Goal: Task Accomplishment & Management: Use online tool/utility

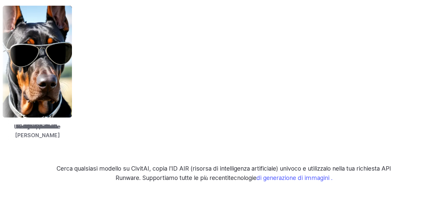
scroll to position [1033, 0]
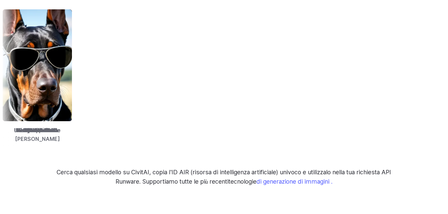
click at [221, 89] on img at bounding box center [186, 65] width 69 height 112
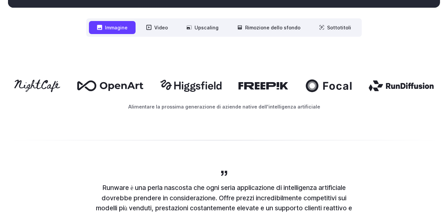
scroll to position [267, 0]
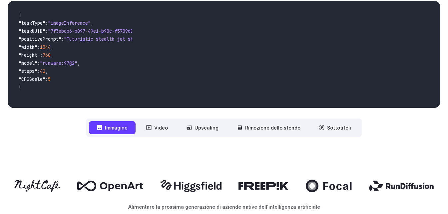
click at [120, 127] on font "Immagine" at bounding box center [116, 128] width 23 height 6
click at [119, 129] on font "Immagine" at bounding box center [116, 128] width 23 height 6
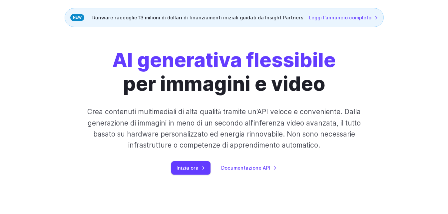
scroll to position [100, 0]
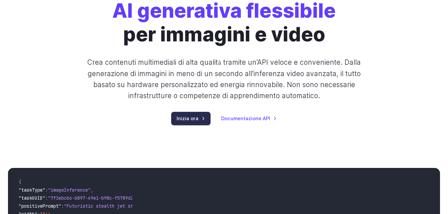
click at [208, 119] on link "Inizia ora" at bounding box center [190, 118] width 39 height 13
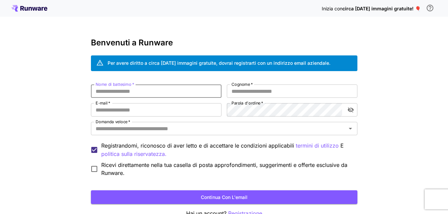
click at [121, 95] on input "Nome di battesimo   *" at bounding box center [156, 90] width 131 height 13
type input "*******"
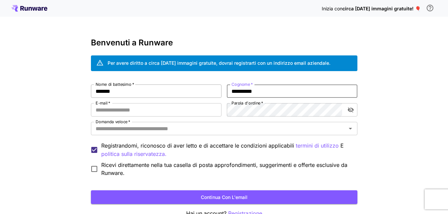
type input "**********"
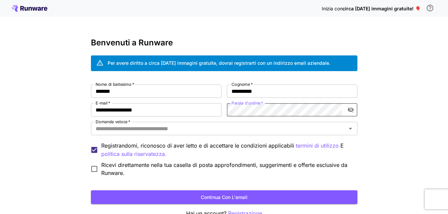
click at [351, 110] on icon "attiva/disattiva la visibilità della password" at bounding box center [351, 109] width 6 height 5
click at [351, 110] on icon "attiva/disattiva la visibilità della password" at bounding box center [351, 110] width 6 height 4
click at [155, 131] on input "Domanda veloce   *" at bounding box center [219, 128] width 252 height 9
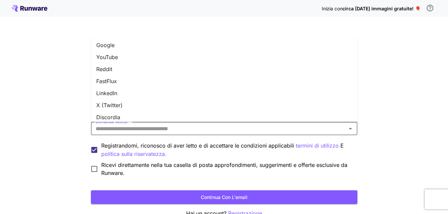
click at [121, 59] on li "YouTube" at bounding box center [224, 57] width 267 height 12
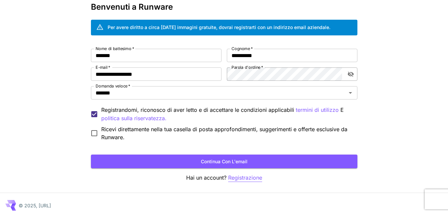
scroll to position [39, 0]
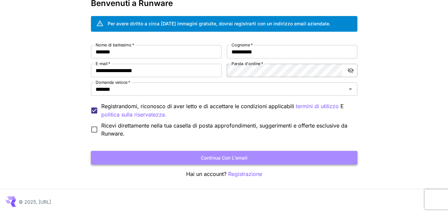
click at [222, 160] on font "Continua con l'email" at bounding box center [224, 158] width 47 height 6
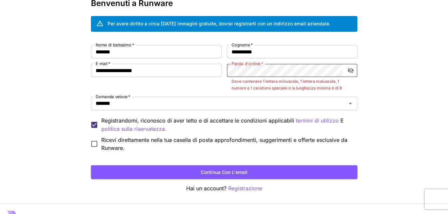
click at [167, 78] on div "**********" at bounding box center [224, 98] width 267 height 107
click at [212, 71] on div "**********" at bounding box center [224, 98] width 267 height 107
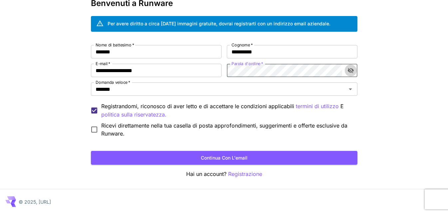
click at [352, 72] on icon "attiva/disattiva la visibilità della password" at bounding box center [351, 70] width 6 height 5
click at [352, 72] on icon "attiva/disattiva la visibilità della password" at bounding box center [351, 70] width 6 height 4
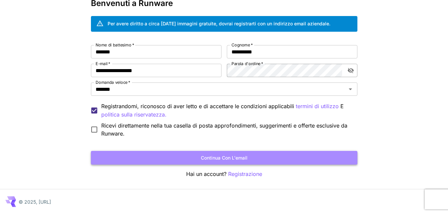
click at [229, 156] on font "Continua con l'email" at bounding box center [224, 158] width 47 height 6
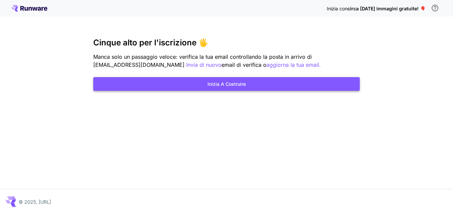
click at [214, 88] on button "Inizia a costruire" at bounding box center [226, 84] width 267 height 14
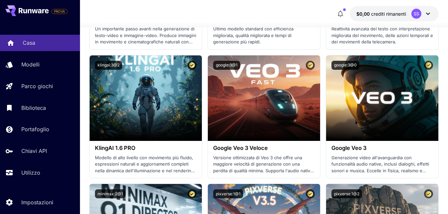
scroll to position [633, 0]
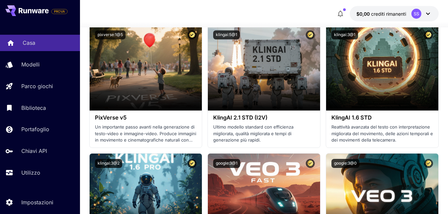
click at [33, 46] on p "Casa" at bounding box center [29, 43] width 13 height 8
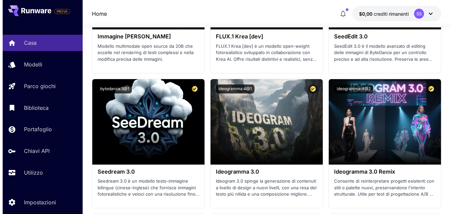
scroll to position [1533, 0]
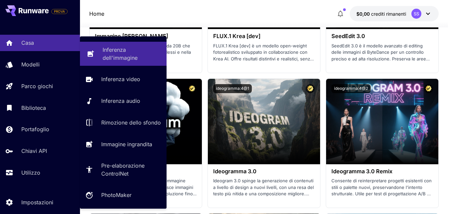
click at [118, 55] on font "Inferenza dell'immagine" at bounding box center [120, 53] width 35 height 15
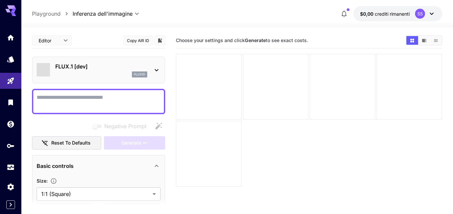
type input "**********"
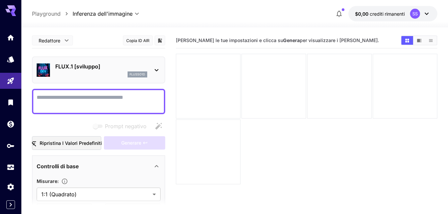
click at [158, 72] on icon at bounding box center [157, 70] width 8 height 8
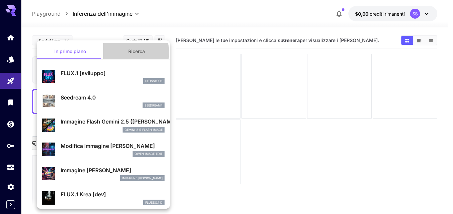
click at [131, 52] on font "Ricerca" at bounding box center [136, 51] width 17 height 6
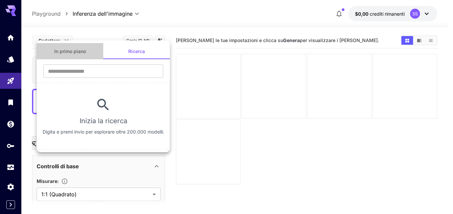
click at [75, 51] on font "In primo piano" at bounding box center [70, 51] width 32 height 6
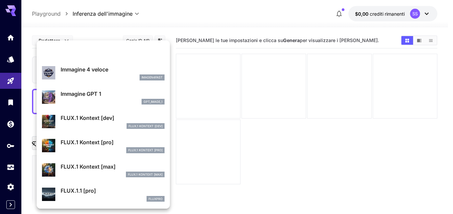
scroll to position [400, 0]
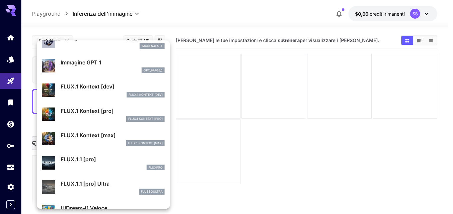
click at [132, 142] on font "FLUX.1 Kontext [max]" at bounding box center [145, 143] width 35 height 4
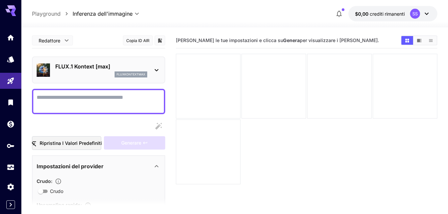
click at [155, 70] on icon at bounding box center [157, 70] width 8 height 8
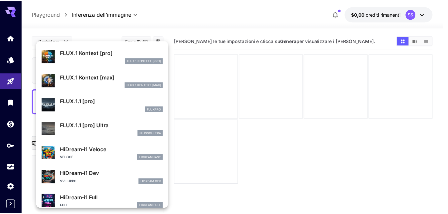
scroll to position [467, 0]
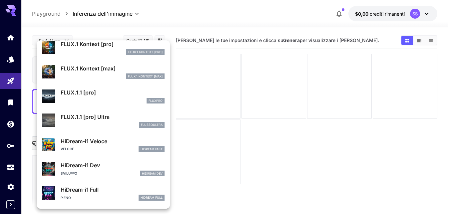
click at [382, 152] on div at bounding box center [226, 107] width 453 height 214
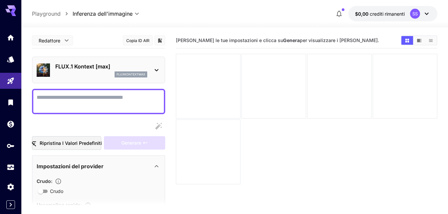
click at [58, 97] on textarea "Crudo" at bounding box center [99, 101] width 124 height 16
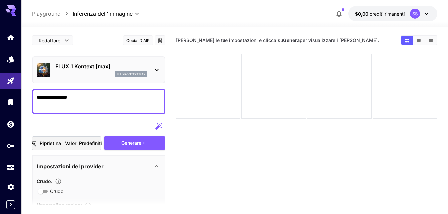
type textarea "**********"
